Goal: Understand site structure: Grasp the organization and layout of the website

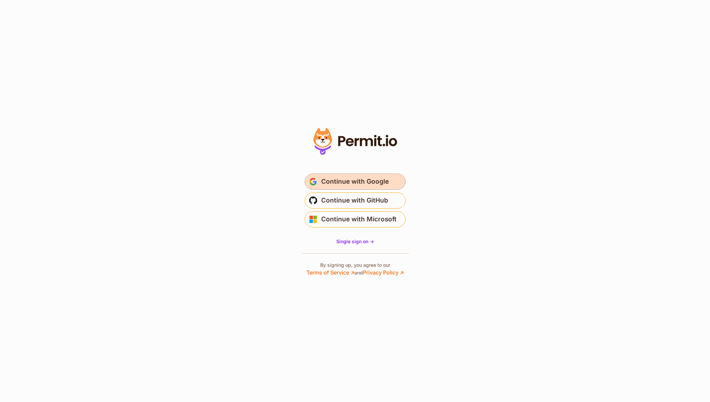
click at [352, 181] on span "Continue with Google" at bounding box center [355, 181] width 68 height 11
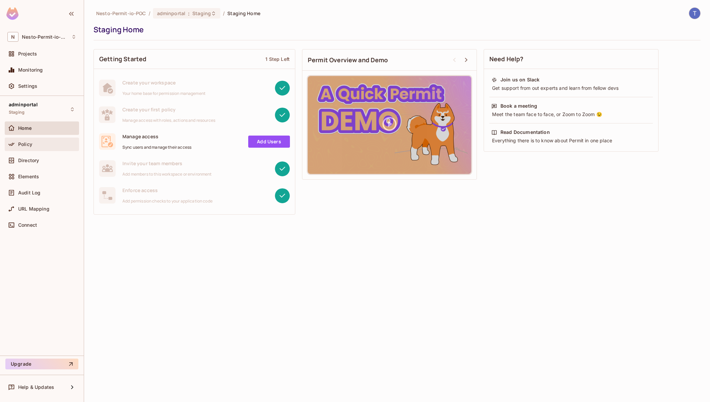
click at [47, 145] on div "Policy" at bounding box center [47, 144] width 58 height 5
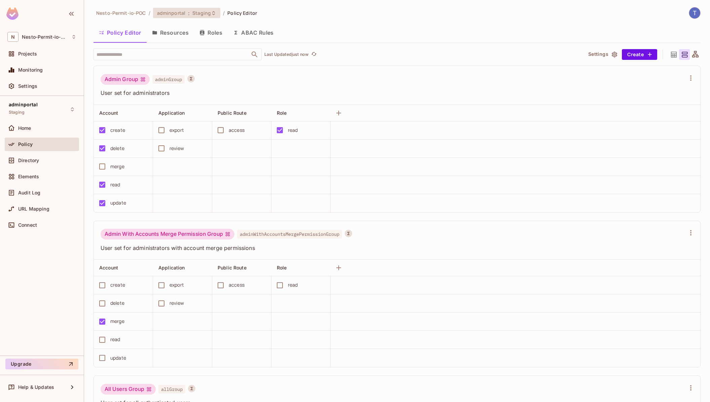
click at [202, 12] on span "Staging" at bounding box center [201, 13] width 18 height 6
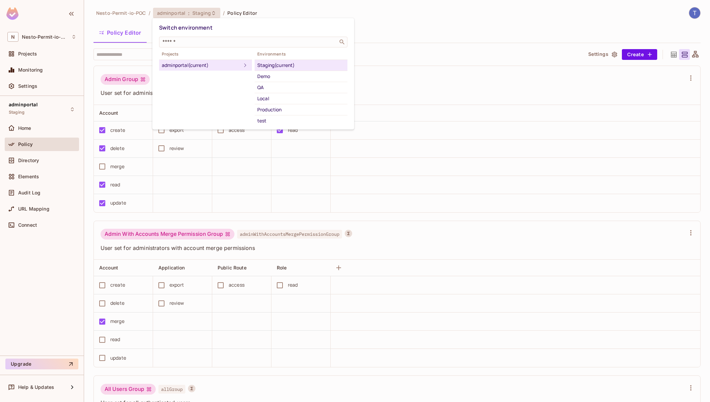
click at [440, 27] on div at bounding box center [355, 201] width 710 height 402
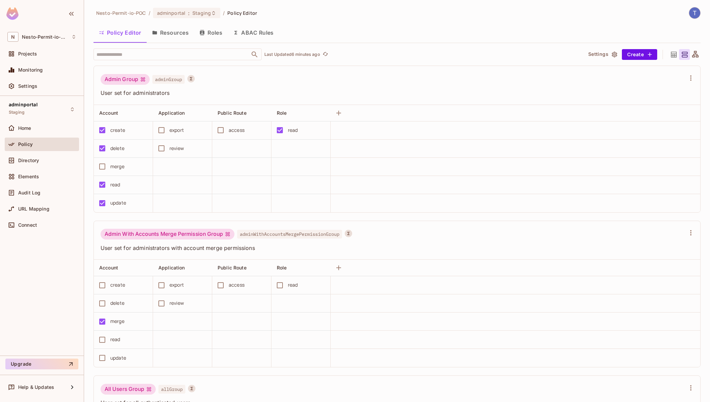
click at [172, 31] on button "Resources" at bounding box center [170, 32] width 47 height 17
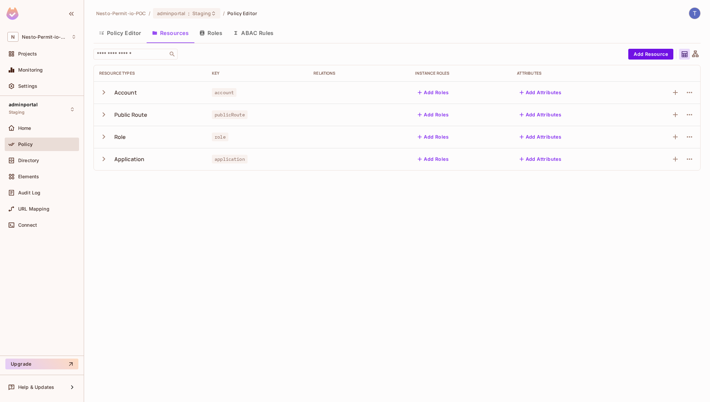
click at [208, 36] on button "Roles" at bounding box center [211, 33] width 34 height 17
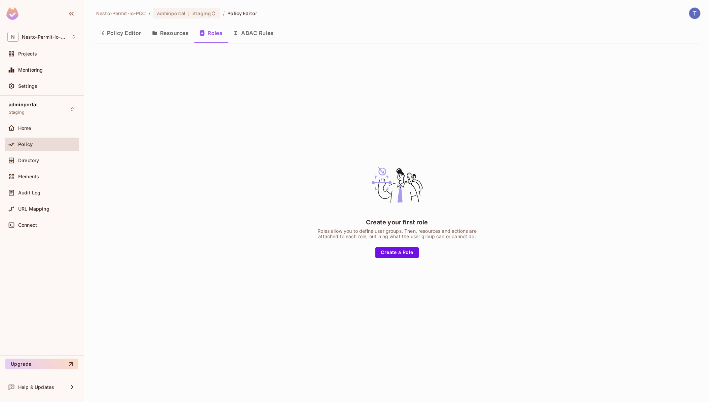
click at [258, 35] on button "ABAC Rules" at bounding box center [253, 33] width 51 height 17
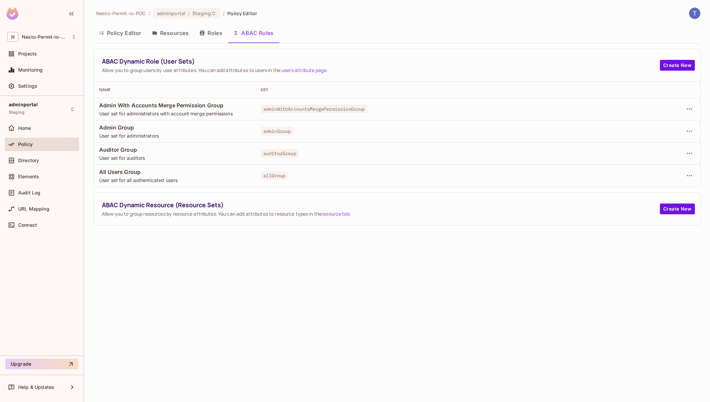
click at [117, 35] on button "Policy Editor" at bounding box center [119, 33] width 53 height 17
